Goal: Check status

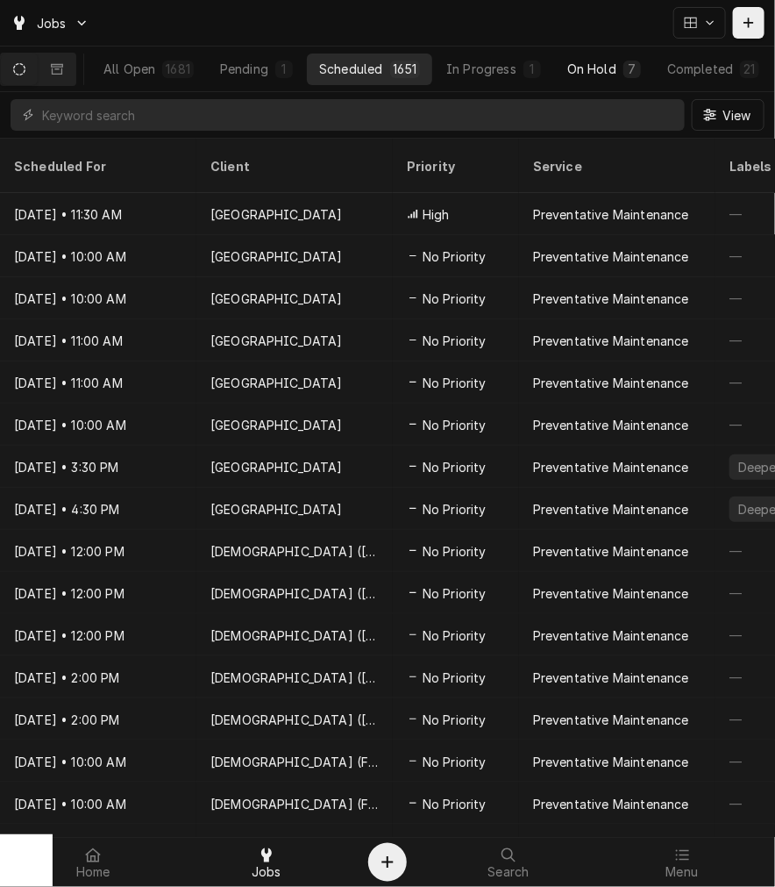
click at [610, 74] on div "On Hold" at bounding box center [591, 69] width 49 height 18
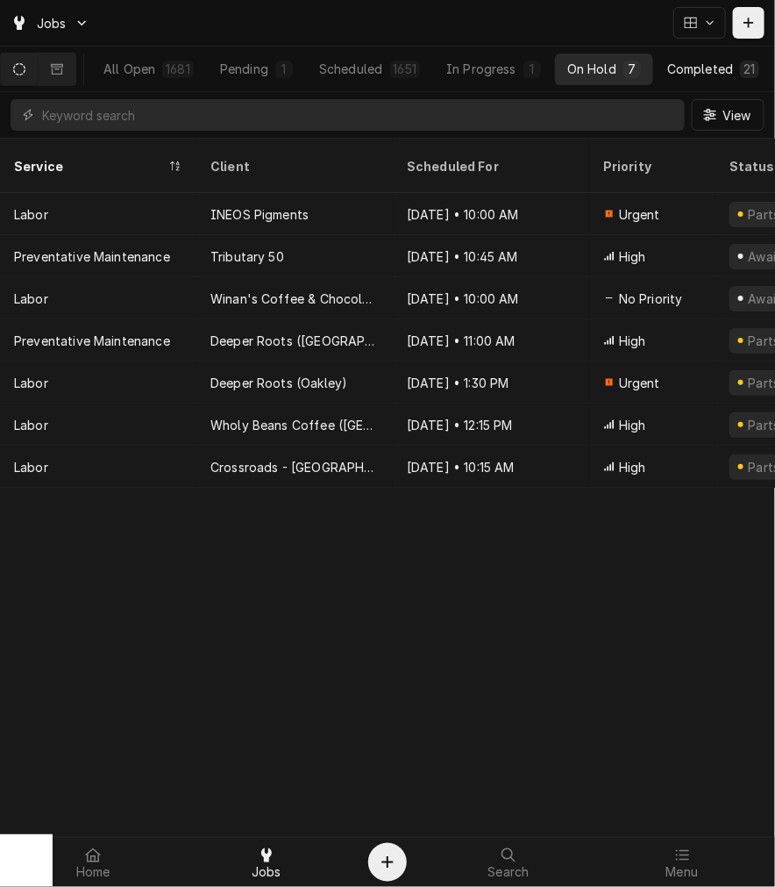
click at [690, 67] on div "Completed" at bounding box center [700, 69] width 66 height 18
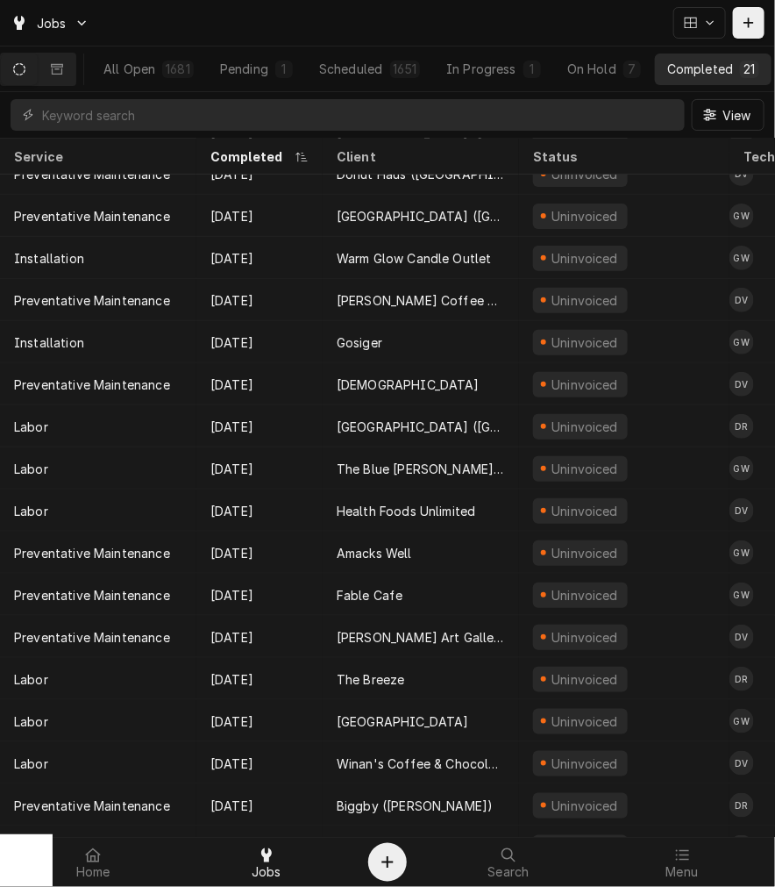
scroll to position [233, 0]
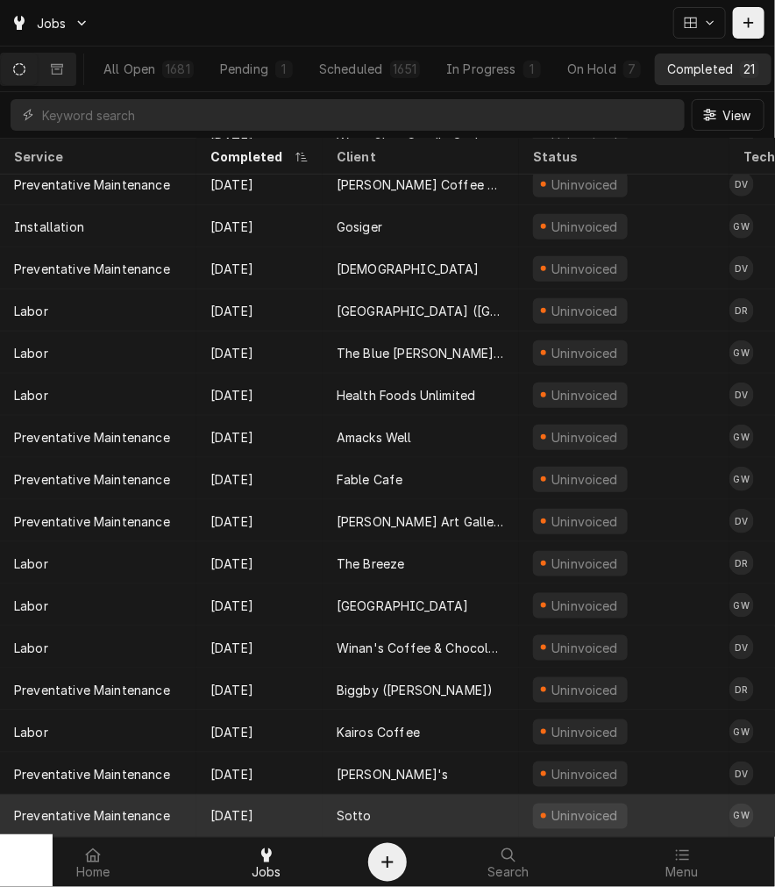
click at [524, 808] on div "Uninvoiced" at bounding box center [624, 815] width 210 height 42
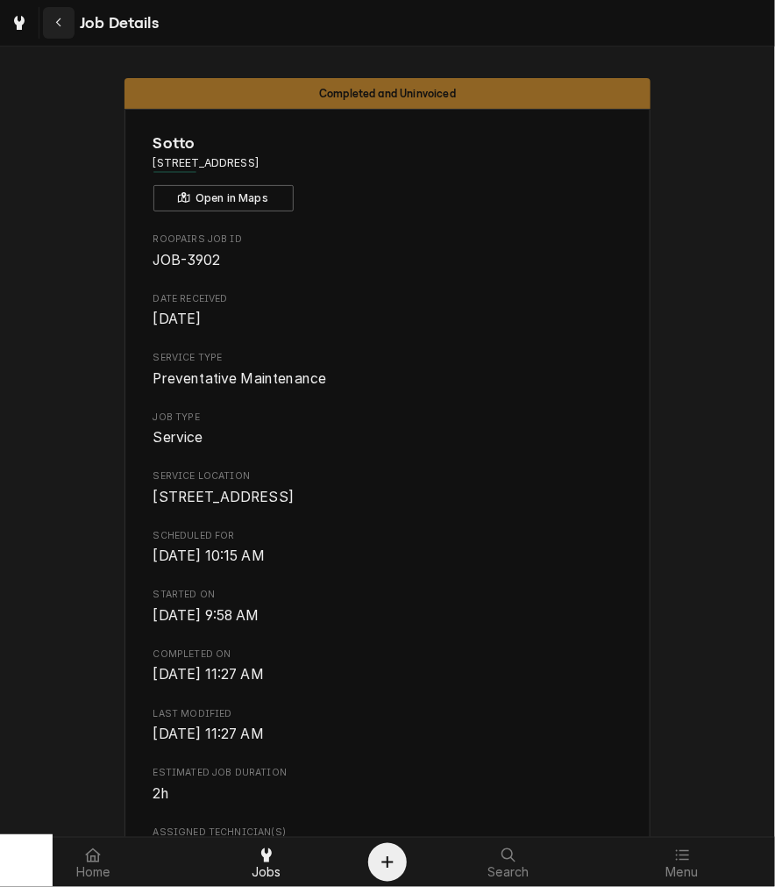
click at [71, 31] on button "Navigate back" at bounding box center [59, 23] width 32 height 32
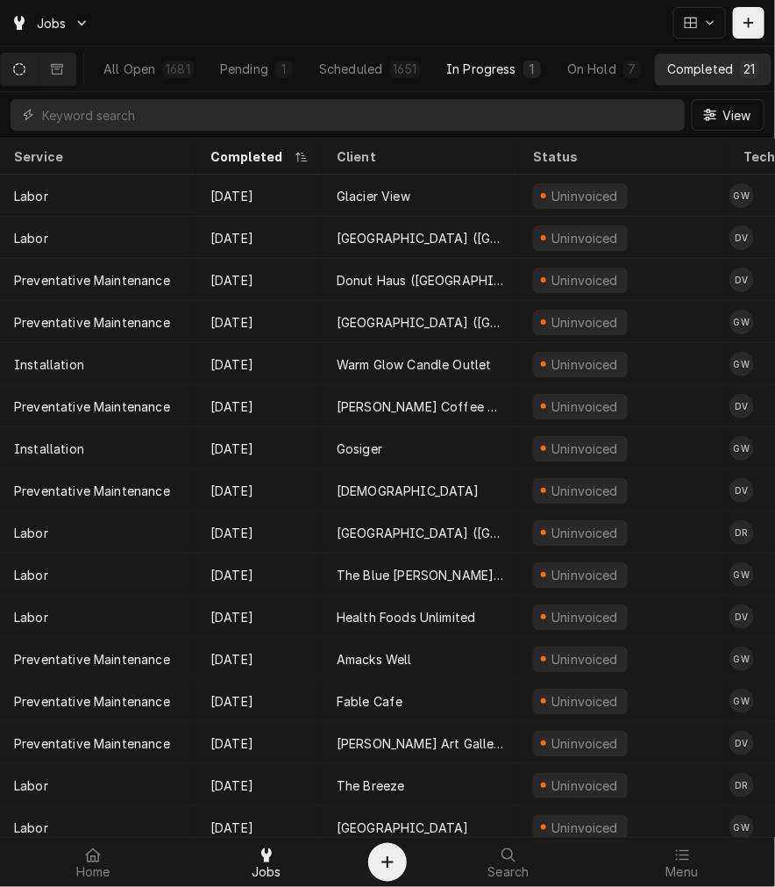
click at [481, 72] on div "In Progress" at bounding box center [481, 69] width 70 height 18
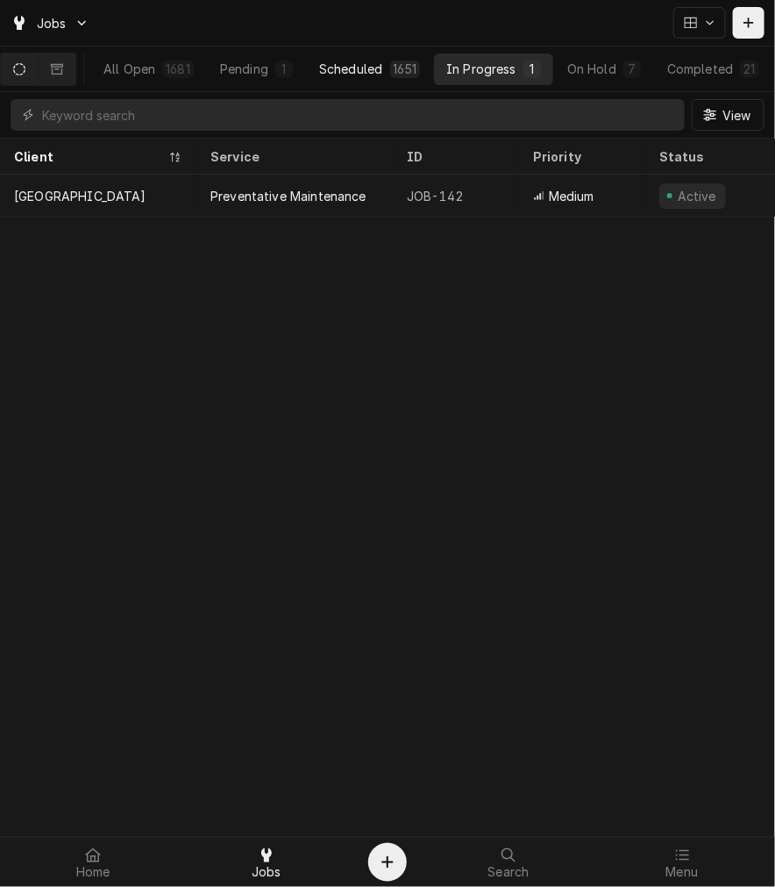
click at [333, 64] on div "Scheduled" at bounding box center [350, 69] width 63 height 18
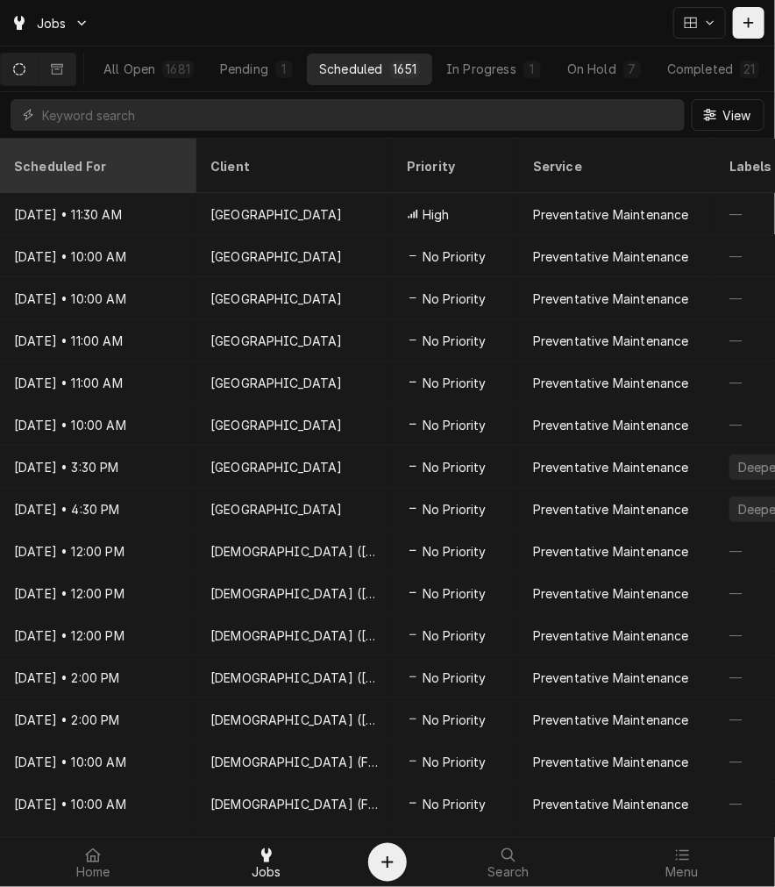
click at [110, 139] on th "Scheduled For" at bounding box center [98, 166] width 196 height 54
